Goal: Transaction & Acquisition: Purchase product/service

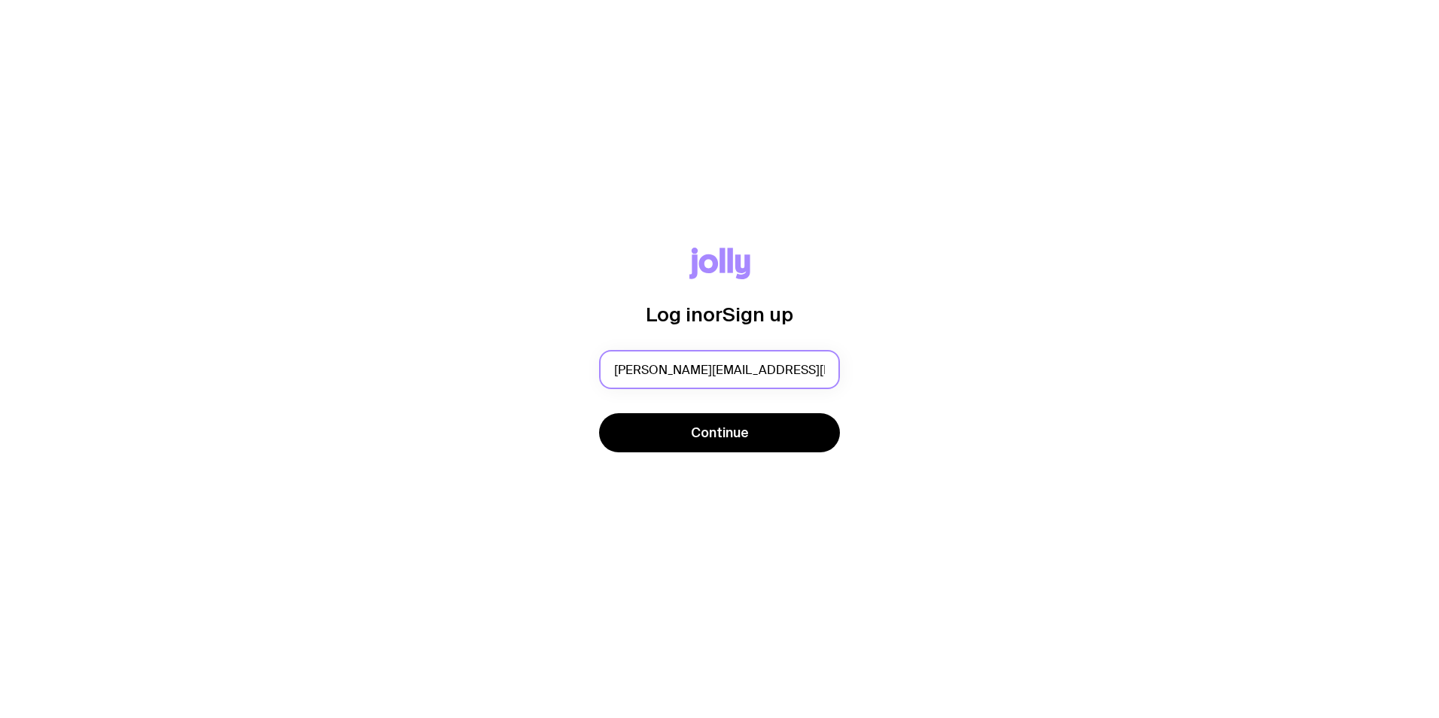
click at [737, 370] on input "[PERSON_NAME][EMAIL_ADDRESS][PERSON_NAME][PERSON_NAME][DOMAIN_NAME]" at bounding box center [719, 369] width 241 height 39
click at [738, 370] on input "[PERSON_NAME][EMAIL_ADDRESS][PERSON_NAME][PERSON_NAME][DOMAIN_NAME]" at bounding box center [719, 369] width 241 height 39
click at [738, 370] on input "text" at bounding box center [719, 369] width 241 height 39
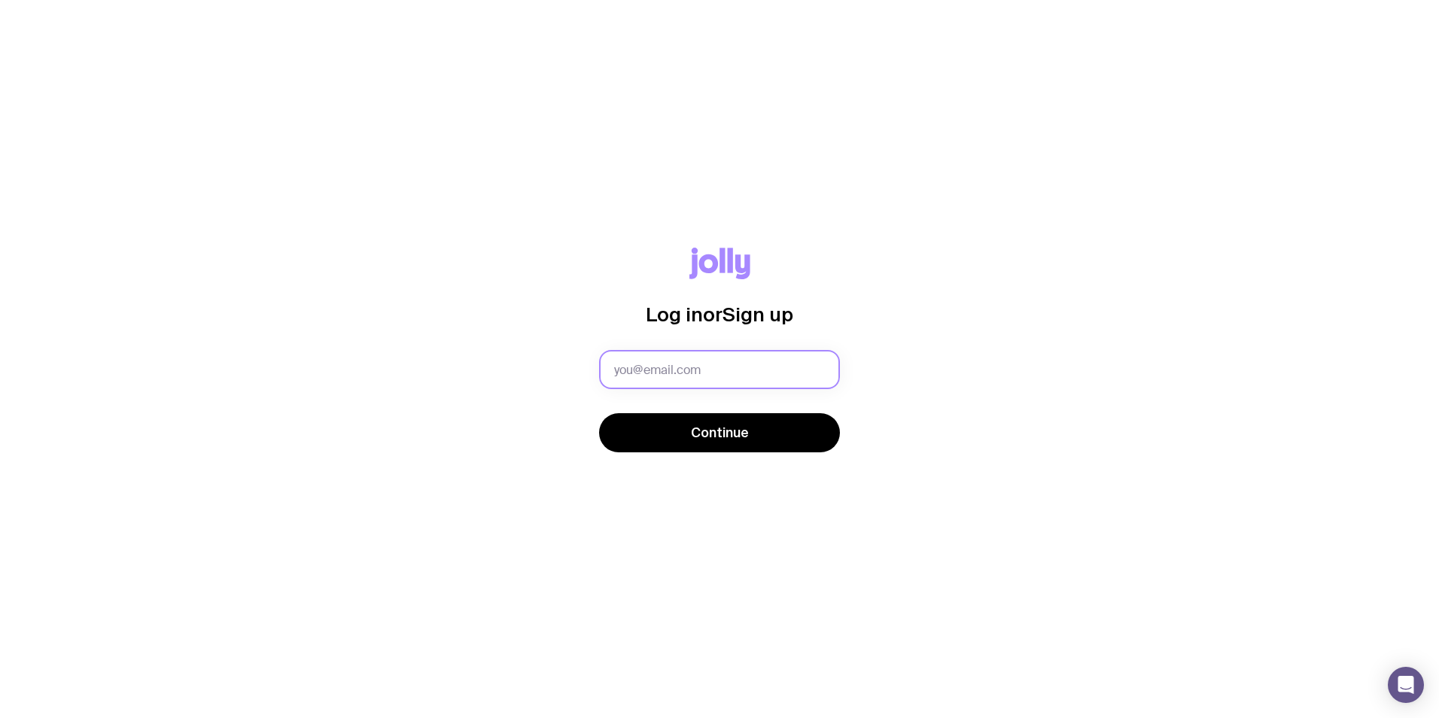
type input "[EMAIL_ADDRESS][PERSON_NAME][DOMAIN_NAME]"
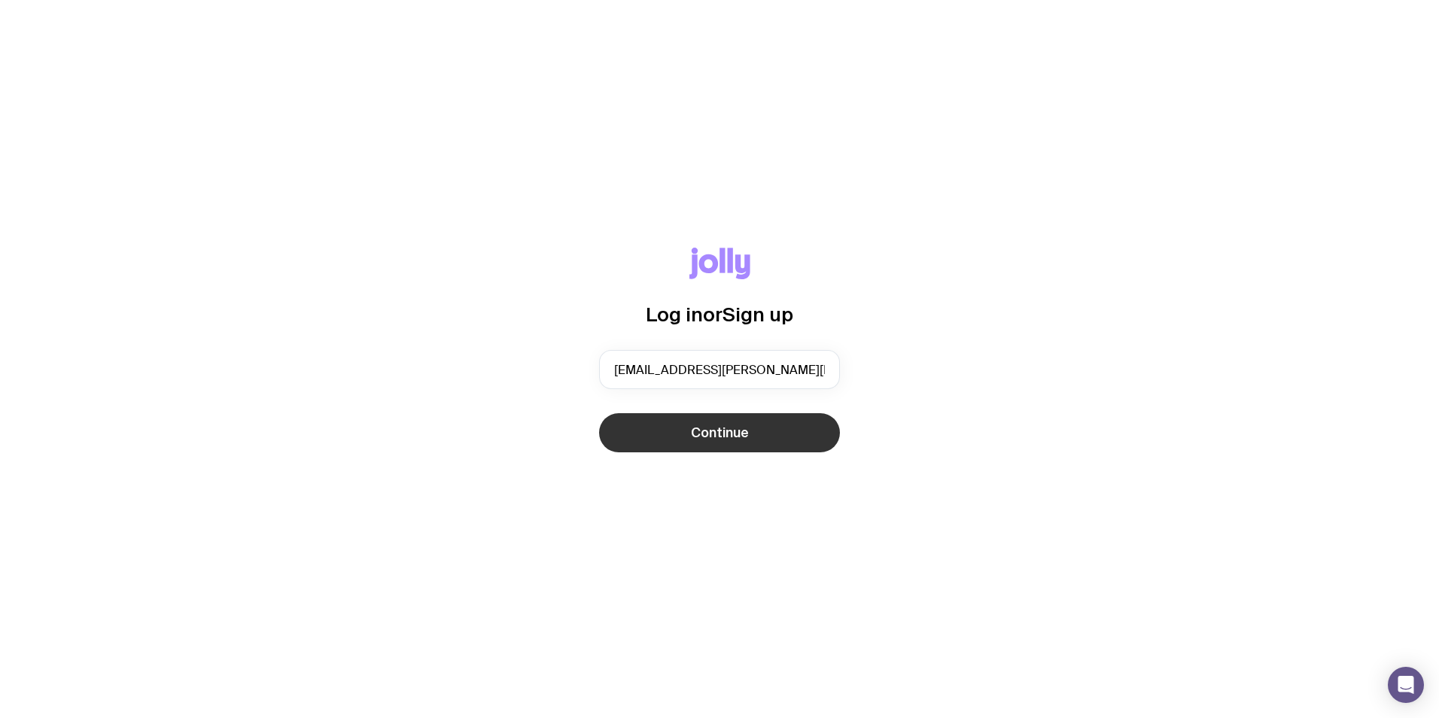
click at [713, 437] on span "Continue" at bounding box center [720, 433] width 58 height 18
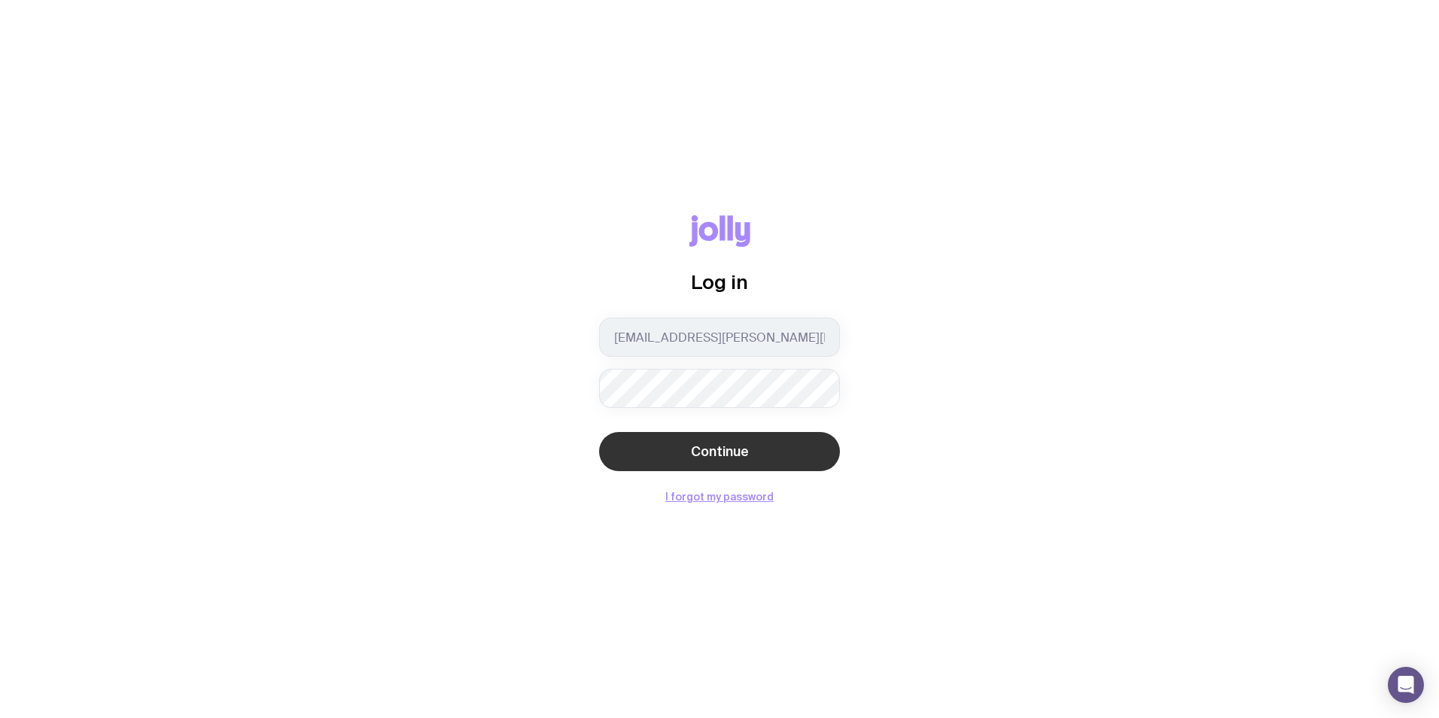
click at [709, 442] on button "Continue" at bounding box center [719, 451] width 241 height 39
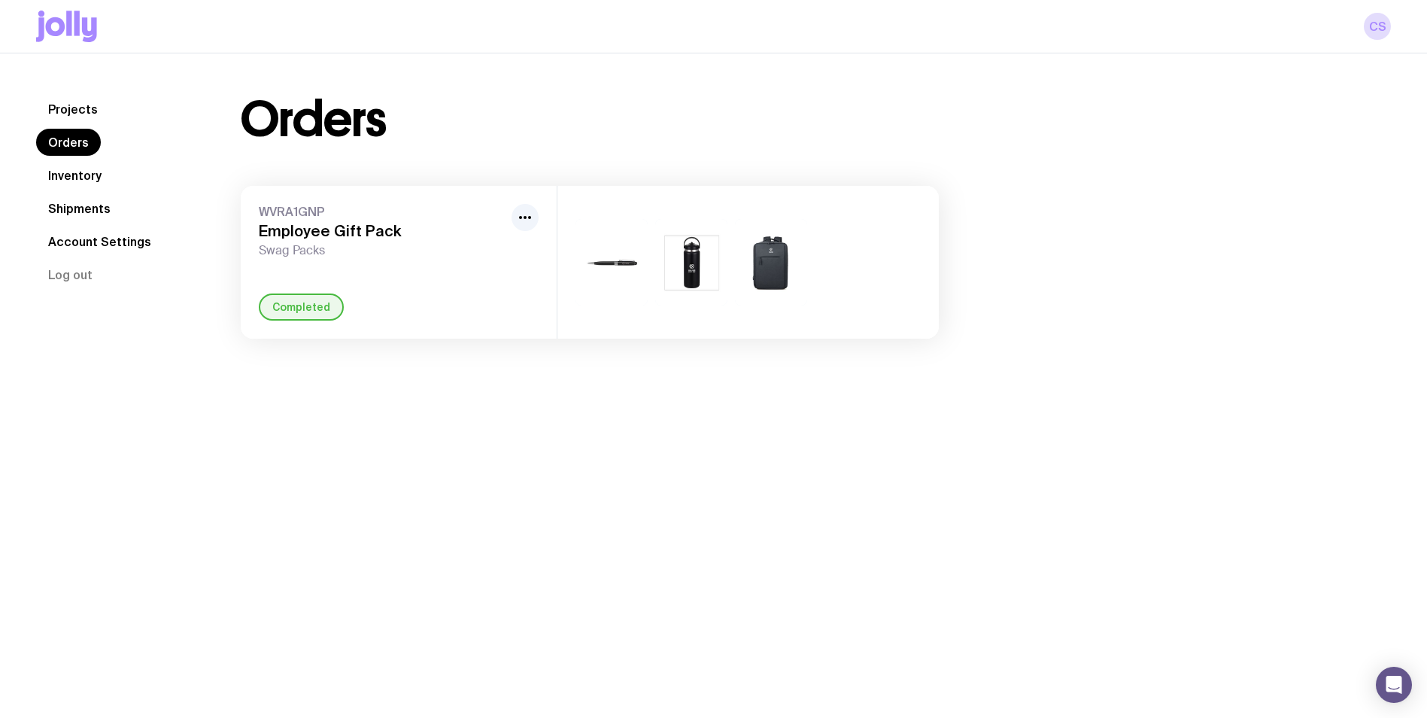
click at [74, 11] on icon at bounding box center [66, 27] width 61 height 32
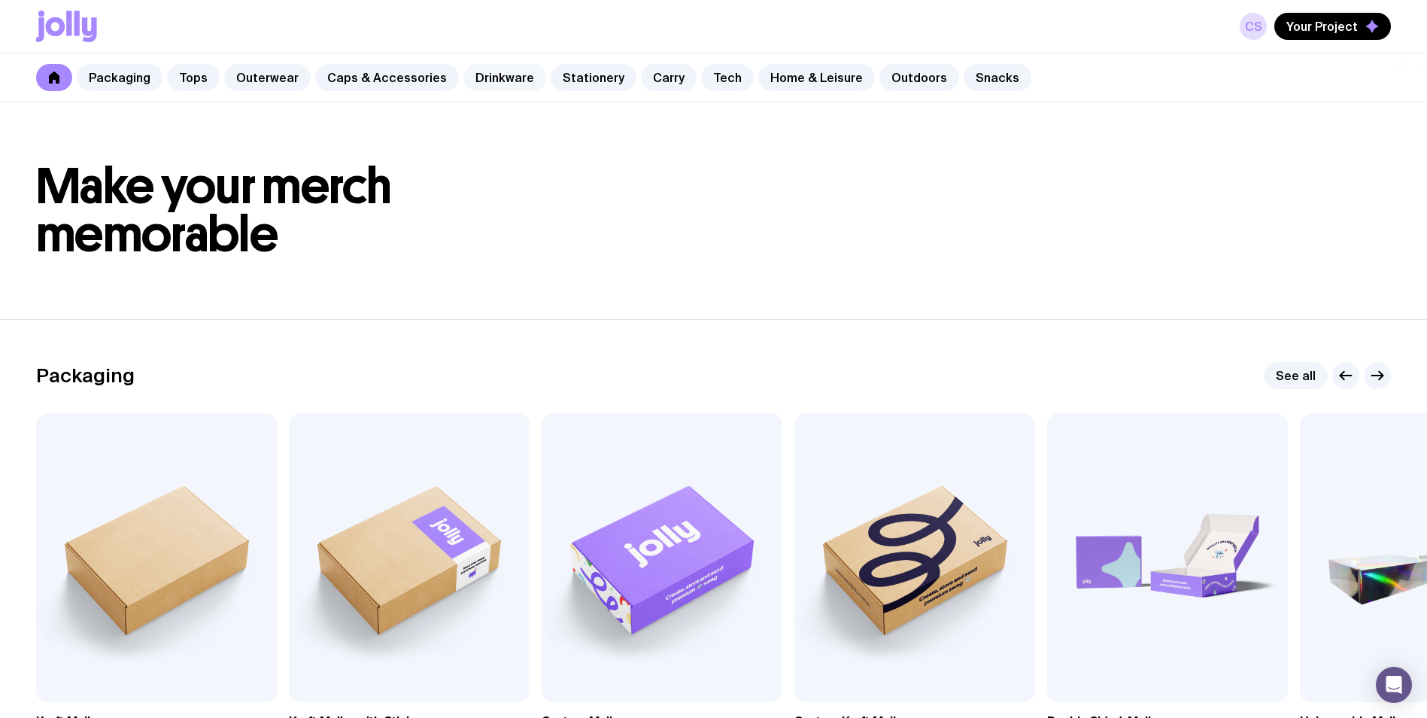
click at [496, 77] on link "Drinkware" at bounding box center [504, 77] width 83 height 27
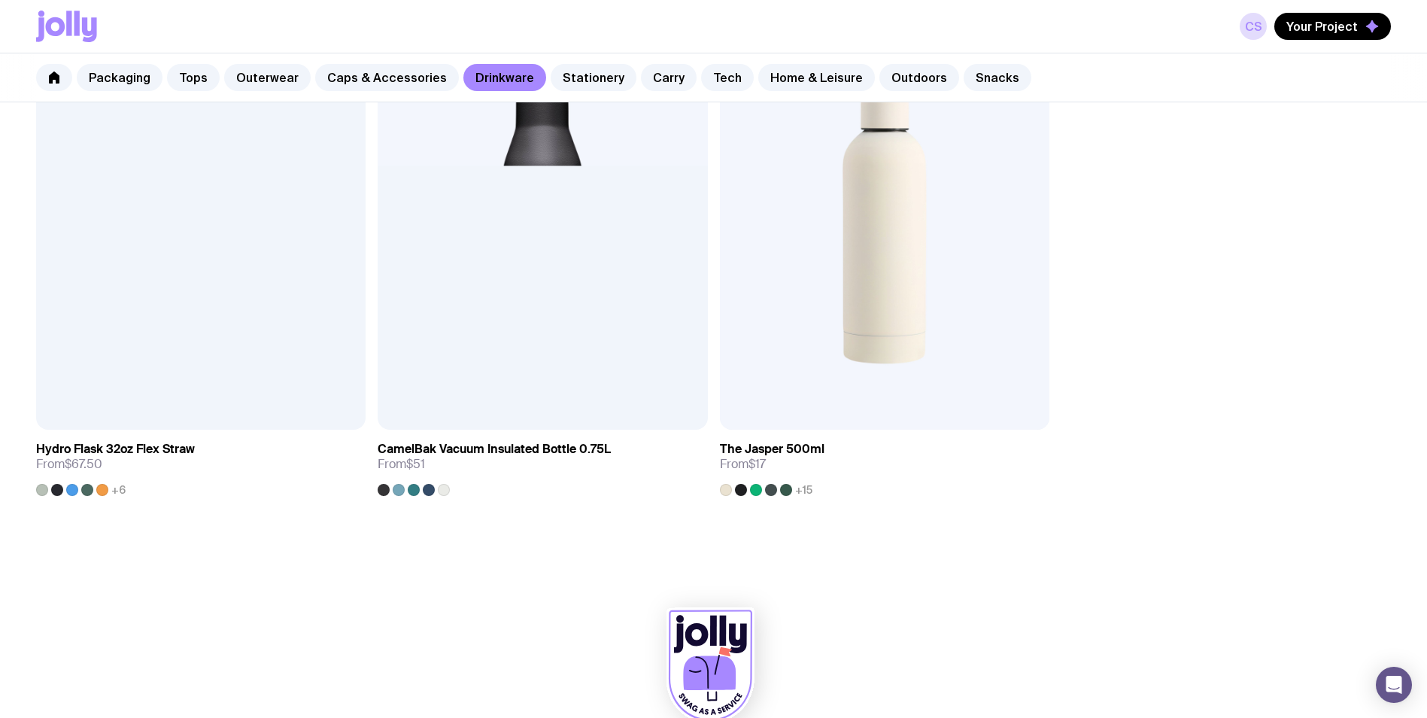
scroll to position [2942, 0]
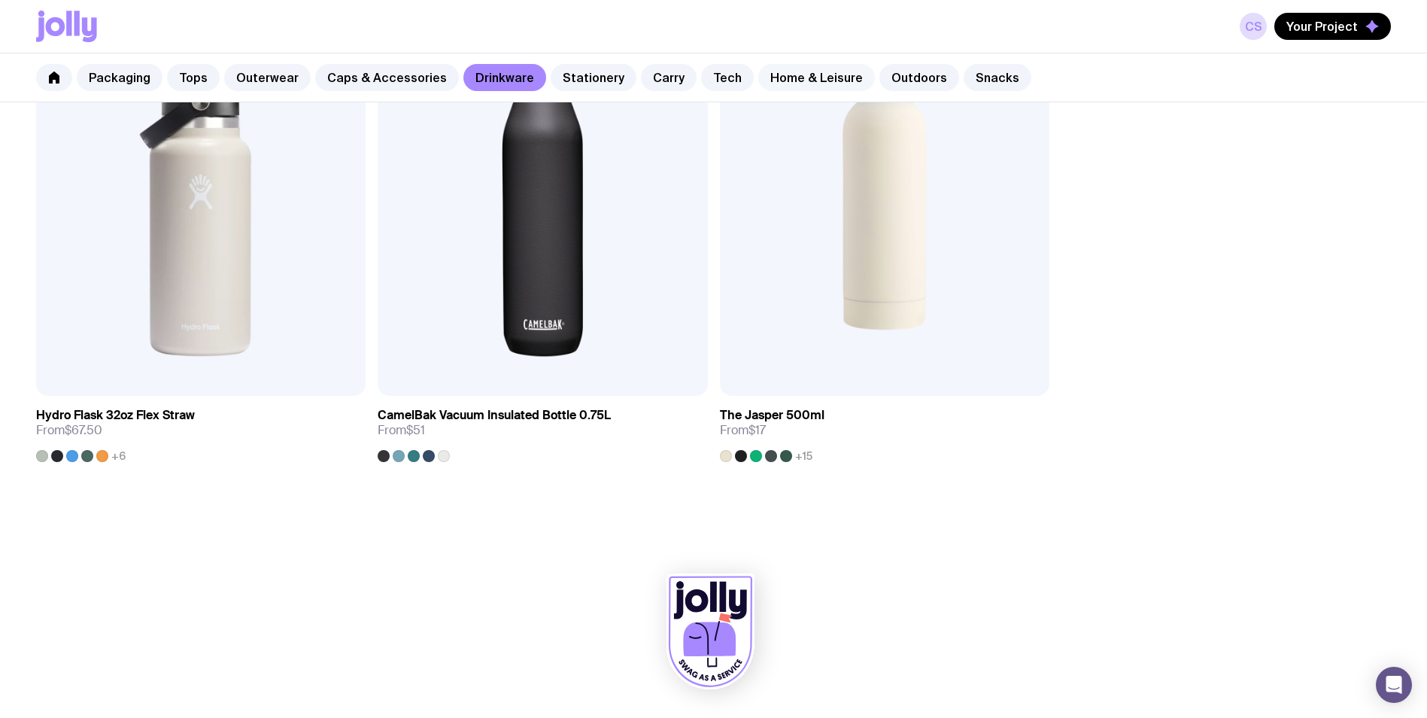
click at [801, 89] on link "Home & Leisure" at bounding box center [816, 77] width 117 height 27
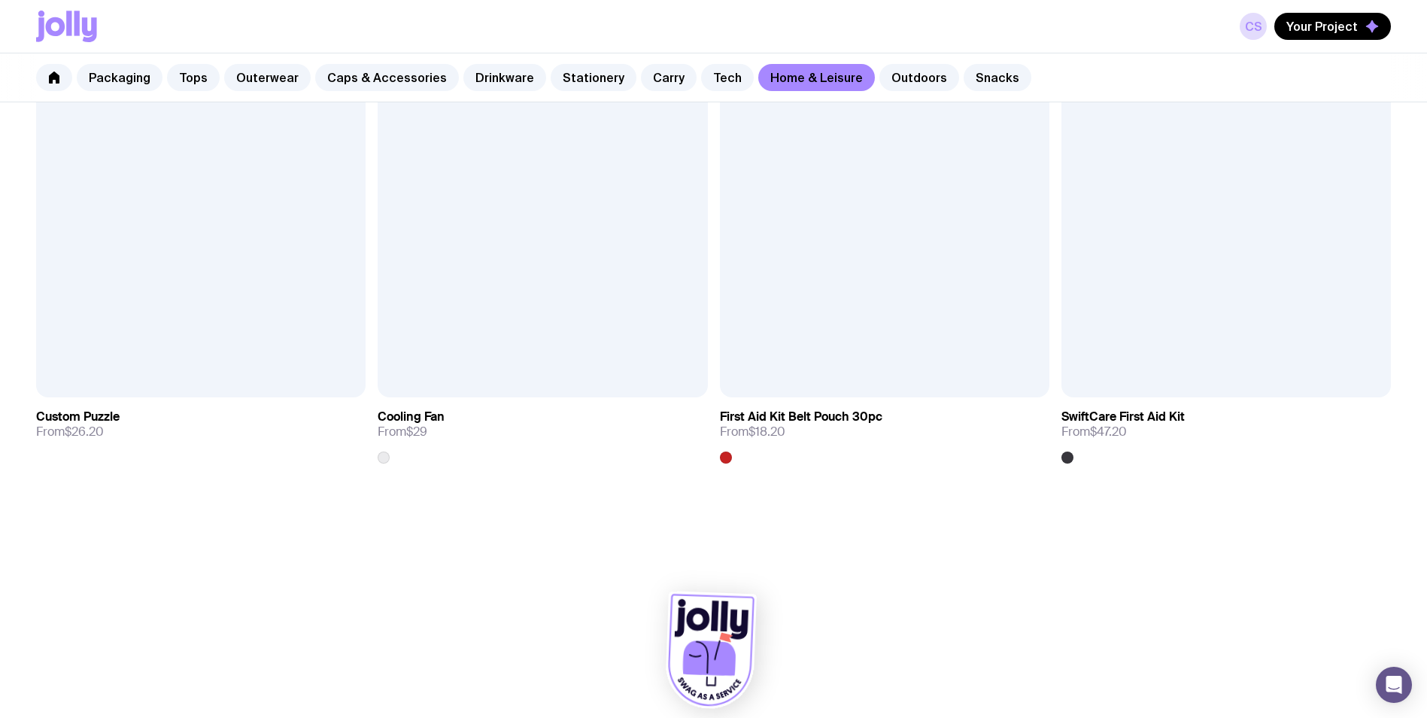
scroll to position [3962, 0]
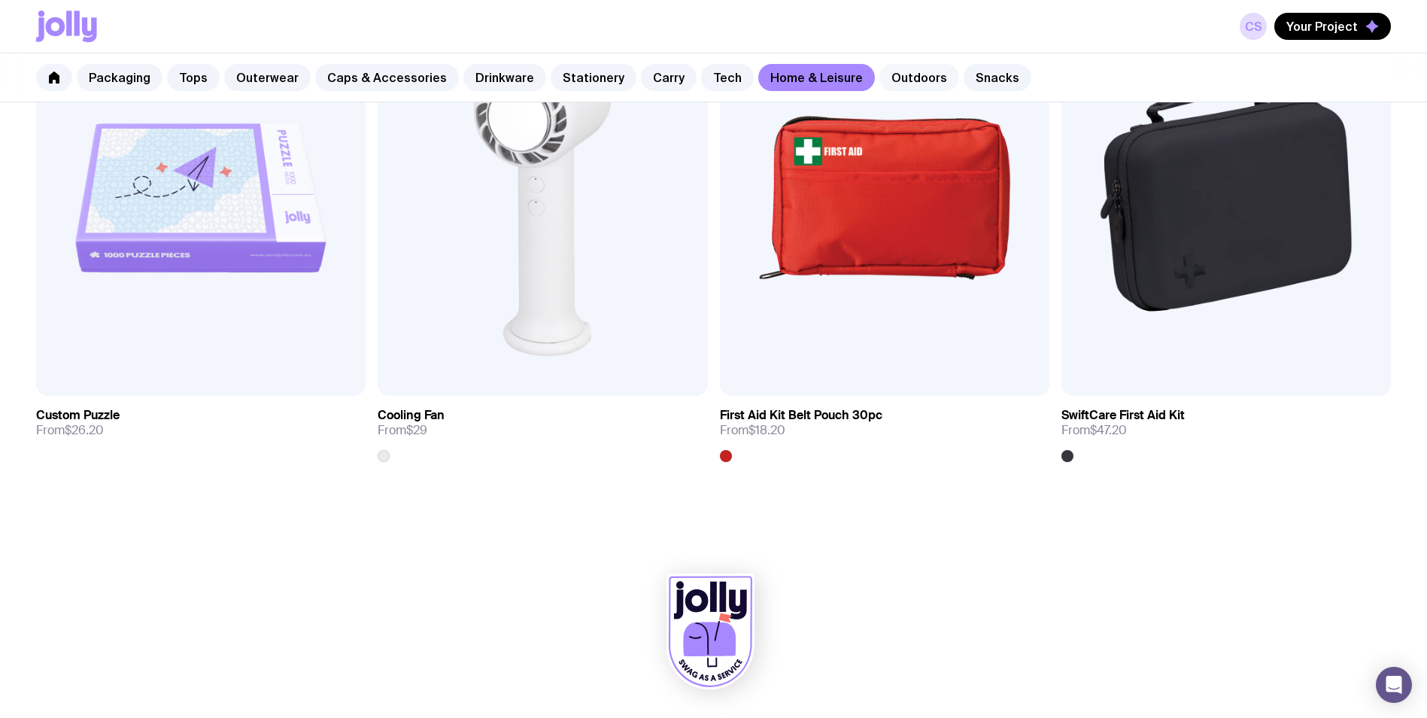
click at [888, 85] on link "Outdoors" at bounding box center [920, 77] width 80 height 27
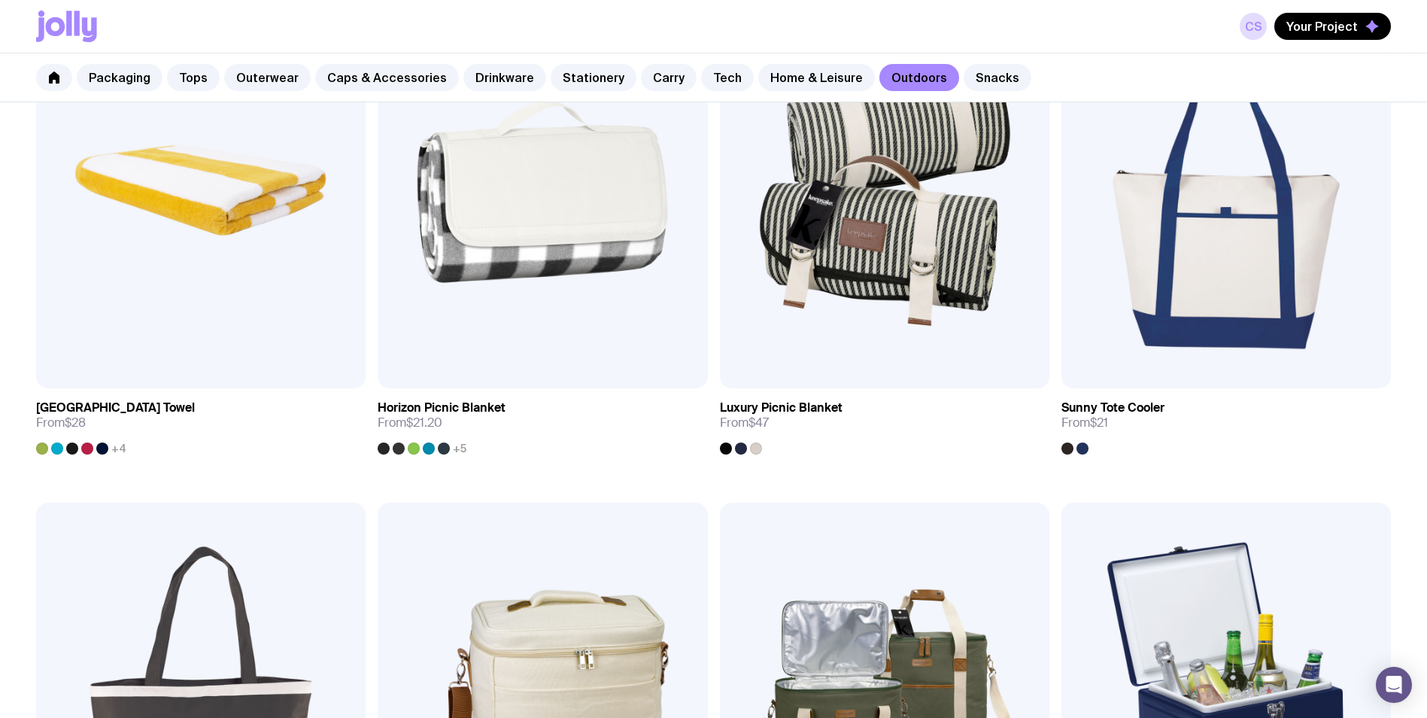
scroll to position [1505, 0]
